Goal: Task Accomplishment & Management: Manage account settings

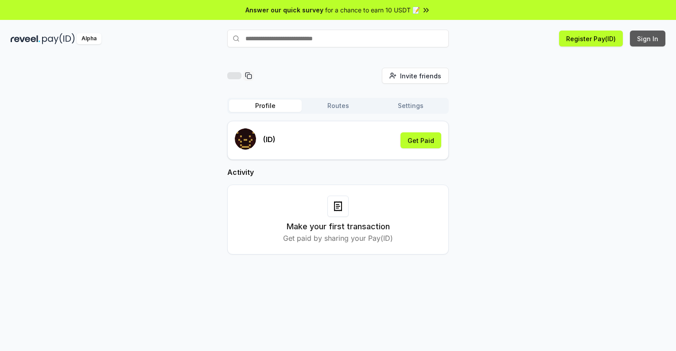
click at [648, 39] on button "Sign In" at bounding box center [647, 39] width 35 height 16
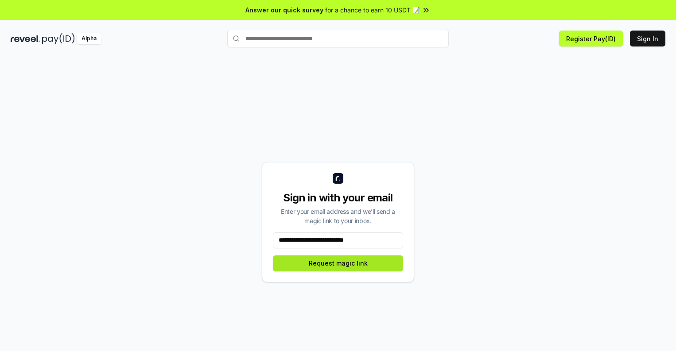
type input "**********"
click at [338, 263] on button "Request magic link" at bounding box center [338, 264] width 130 height 16
